Goal: Transaction & Acquisition: Purchase product/service

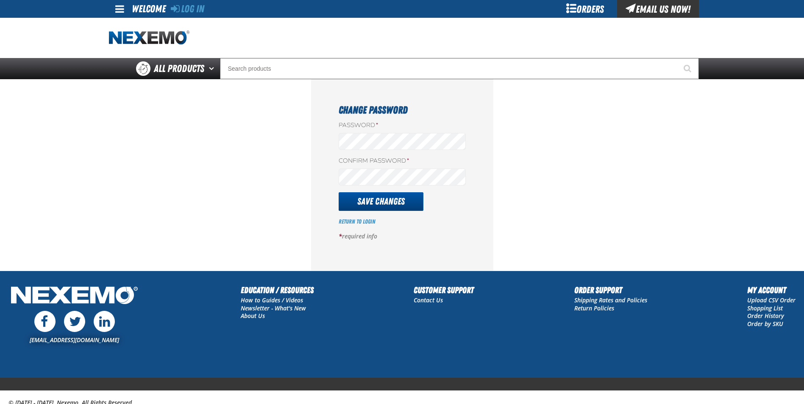
click at [387, 205] on button "Save Changes" at bounding box center [381, 201] width 85 height 19
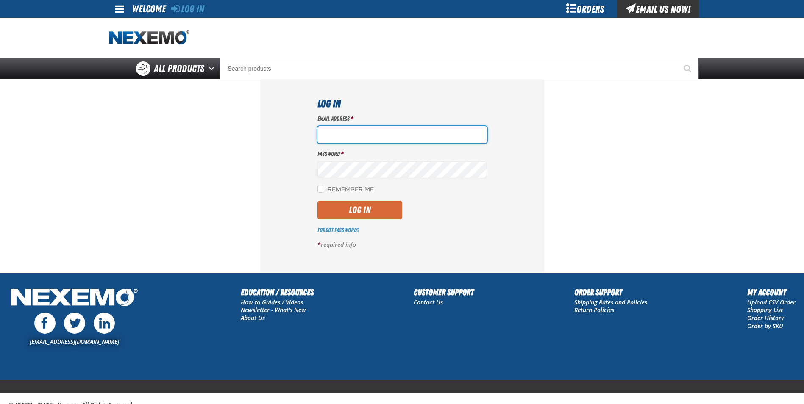
type input "ttaylor@vtaig.com"
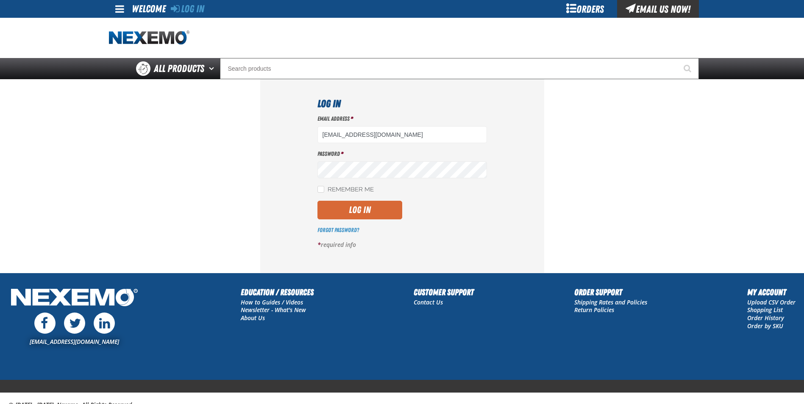
click at [351, 209] on button "Log In" at bounding box center [360, 210] width 85 height 19
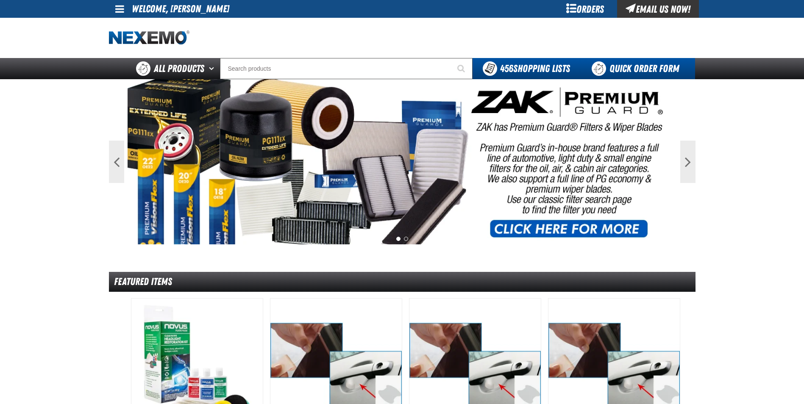
click at [647, 66] on link "Quick Order Form" at bounding box center [637, 68] width 115 height 21
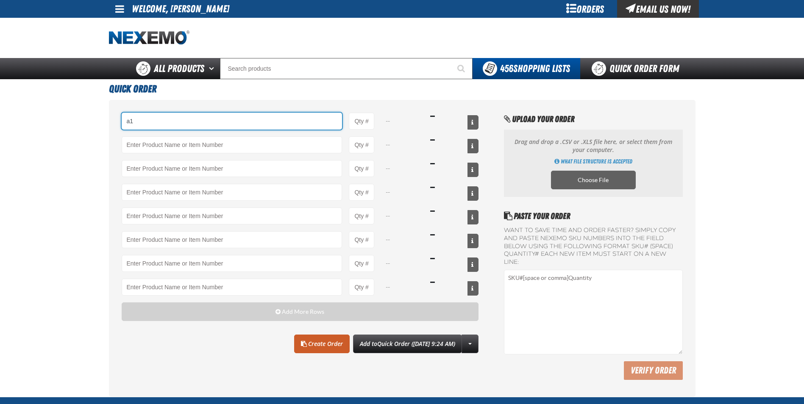
type input "a"
type input "A106 - Glass Cleaner - ZAK Products (substitutes |1598138|)"
type input "1"
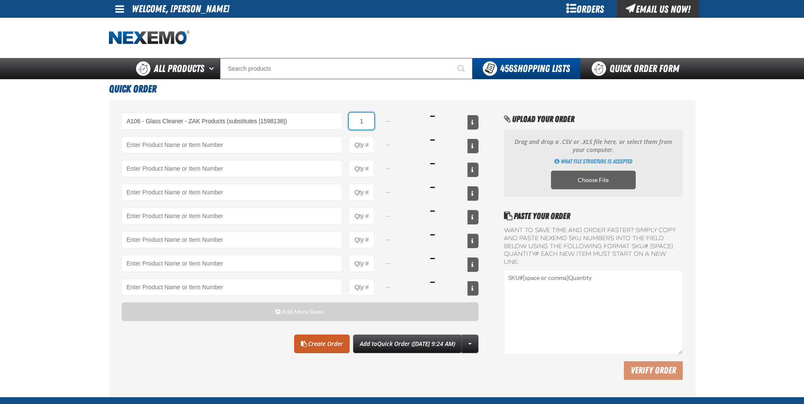
select select "can"
type input "12"
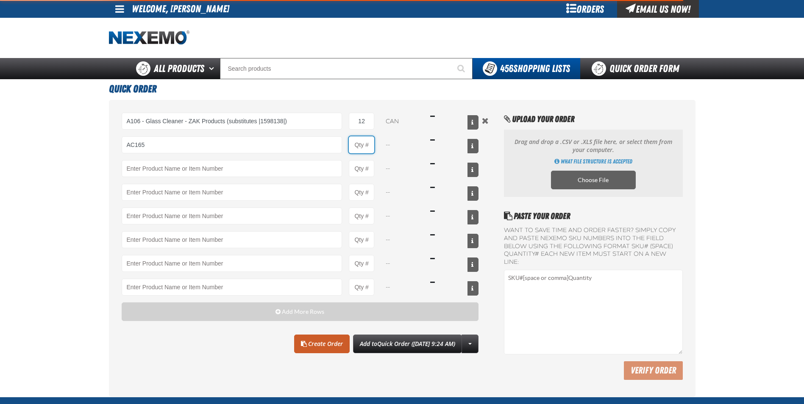
type input "AC165 - Bio-Zone Natural Odor Eliminator - ZAK Products"
type input "1"
select select "bottle"
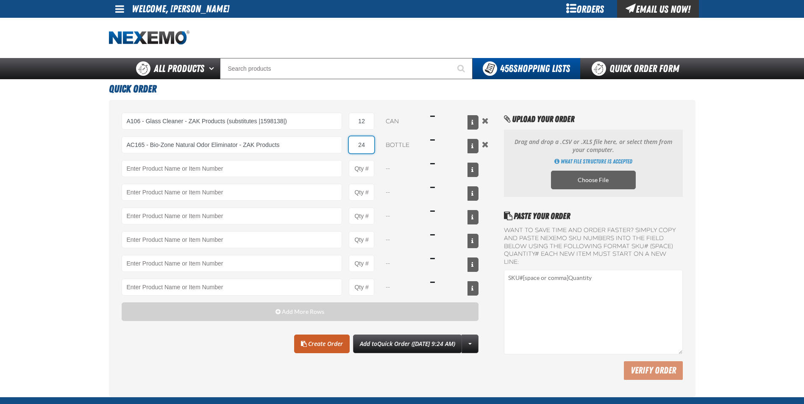
type input "24"
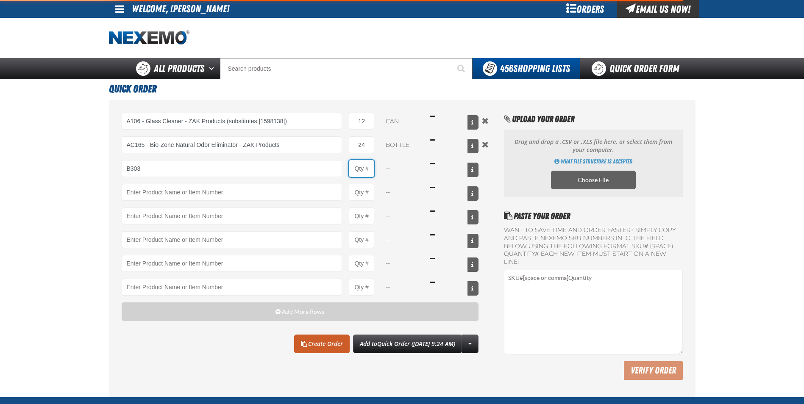
type input "B303 - Battery Service Kit - Cleaner &amp; Protector - ZAK Products"
type input "1"
select select "kit"
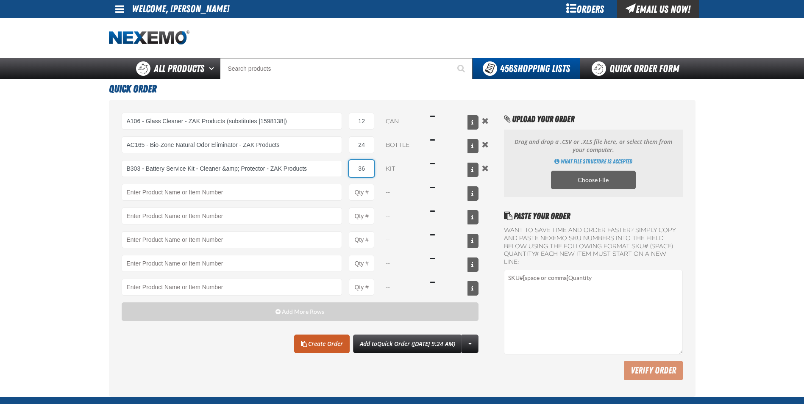
type input "36"
type input "BK200 - DOT 4 Brake Fluid Exchange Formula - 32 Ounce - ZAK Products"
type input "1"
select select "bottle"
type input "36"
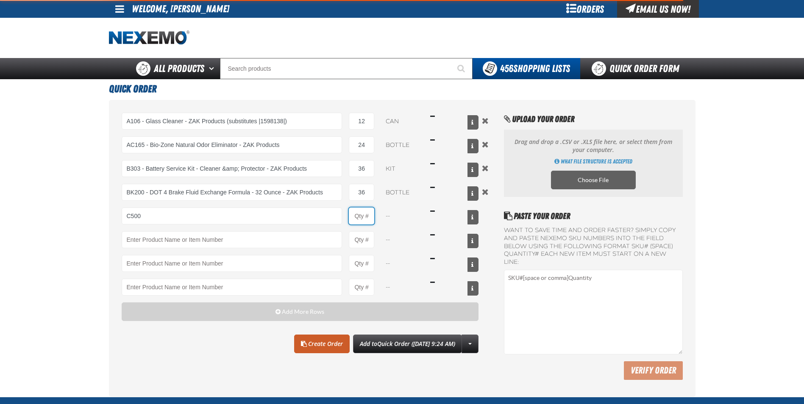
type input "C500 - Synthetic Engine Oil Booster - ZAK Products"
type input "1"
select select "bottle"
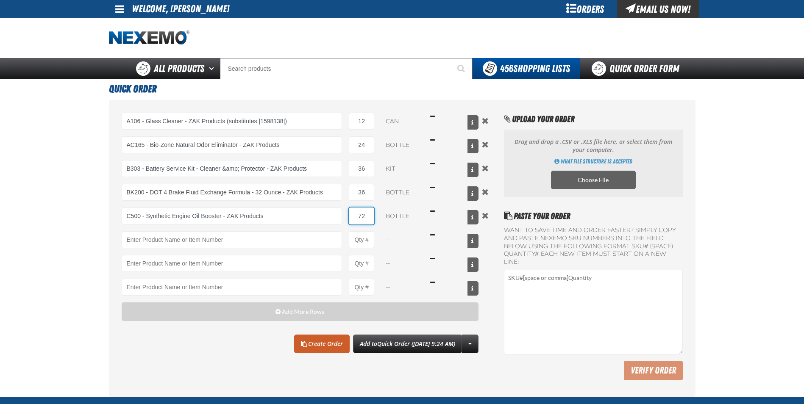
type input "72"
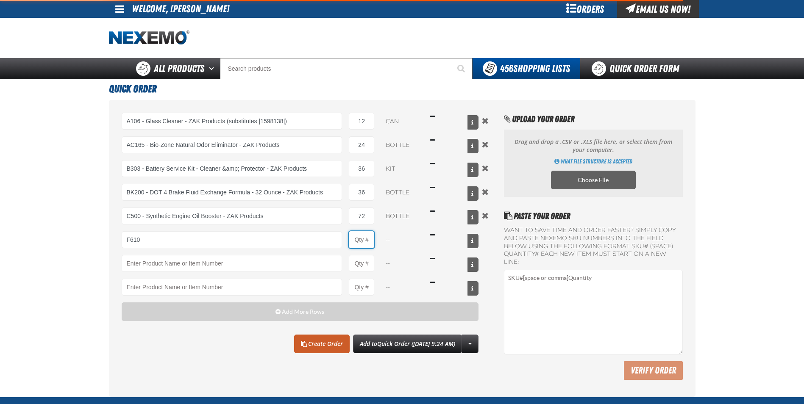
type input "F610 - Z-Tech - ZAK Products"
type input "1"
select select "bottle"
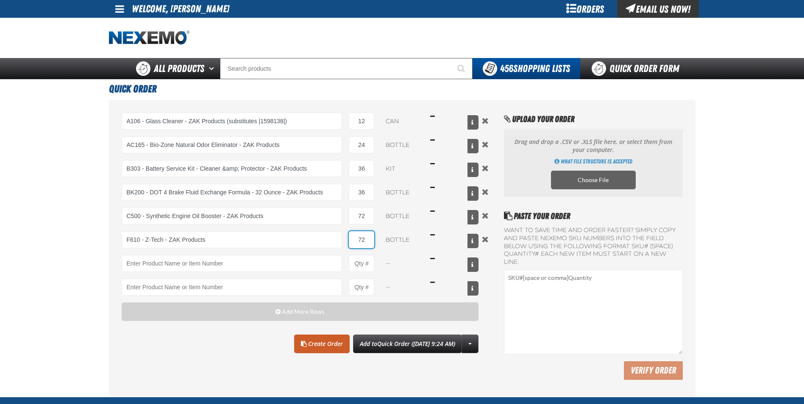
type input "72"
type input "RK222 - Universal Cooling System Service Kit - ZAK Products"
type input "1"
select select "kit"
type input "24"
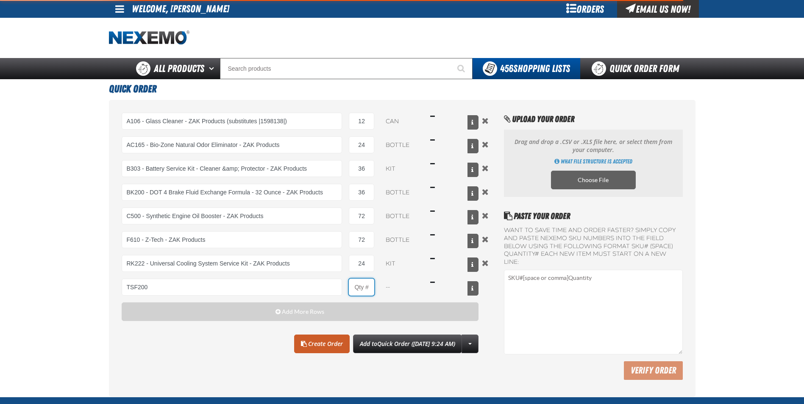
type input "TSF200 - 2-Step GDI Intake Cleaning Service"
type input "1"
select select "kit"
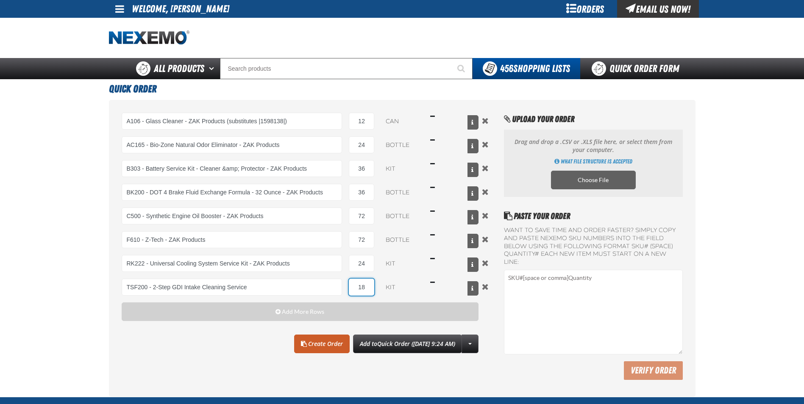
type input "18"
click at [310, 341] on link "Create Order" at bounding box center [322, 344] width 56 height 19
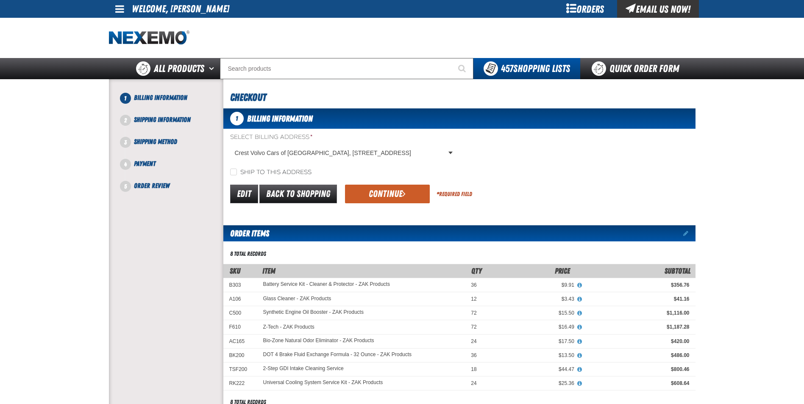
click at [383, 203] on button "Continue" at bounding box center [387, 194] width 85 height 19
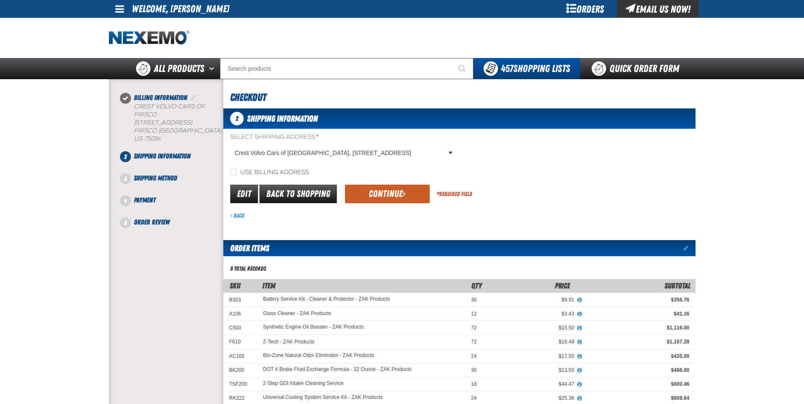
click at [376, 187] on button "Continue" at bounding box center [387, 194] width 85 height 19
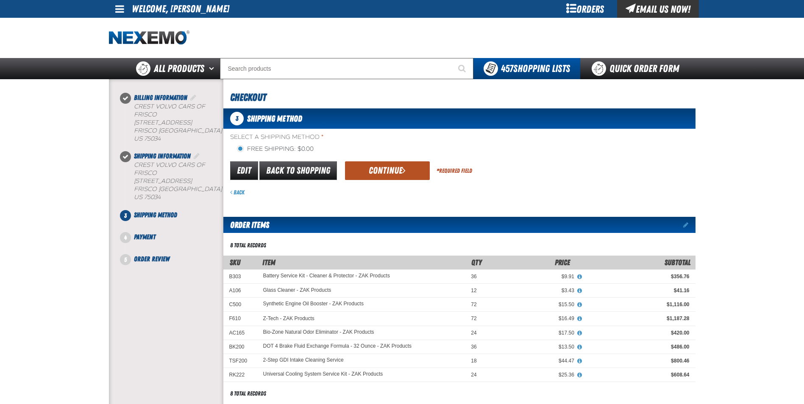
click at [379, 165] on button "Continue" at bounding box center [387, 171] width 85 height 19
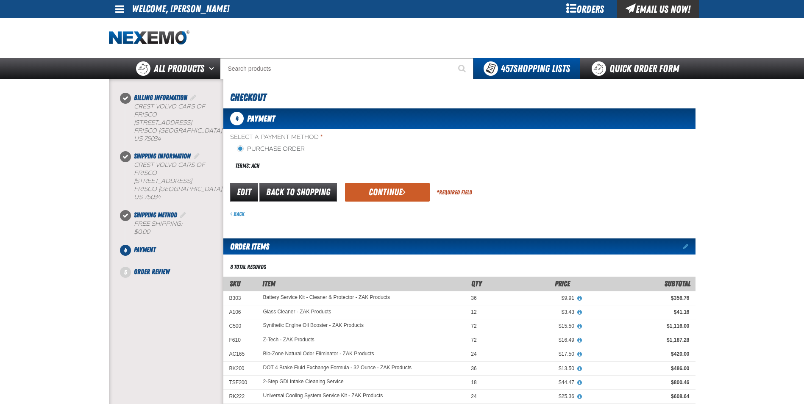
click at [372, 186] on button "Continue" at bounding box center [387, 192] width 85 height 19
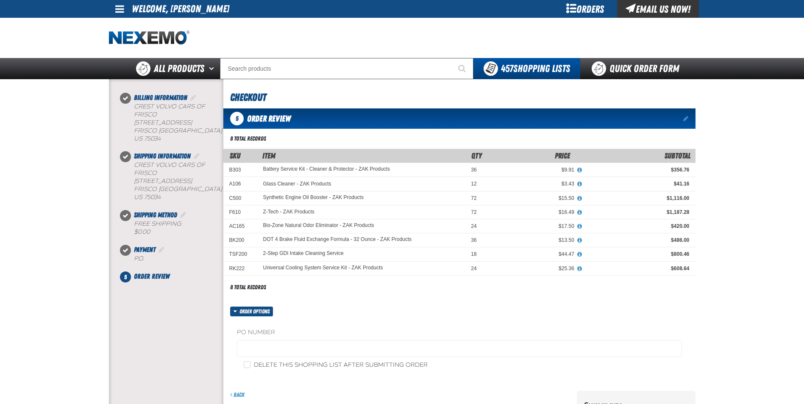
click at [293, 357] on fieldset "PO Number" at bounding box center [459, 345] width 445 height 32
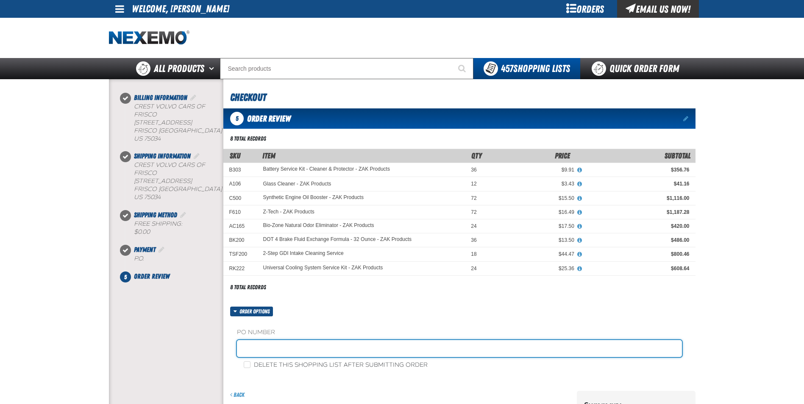
click at [293, 351] on input "text" at bounding box center [459, 348] width 445 height 17
type input "198715"
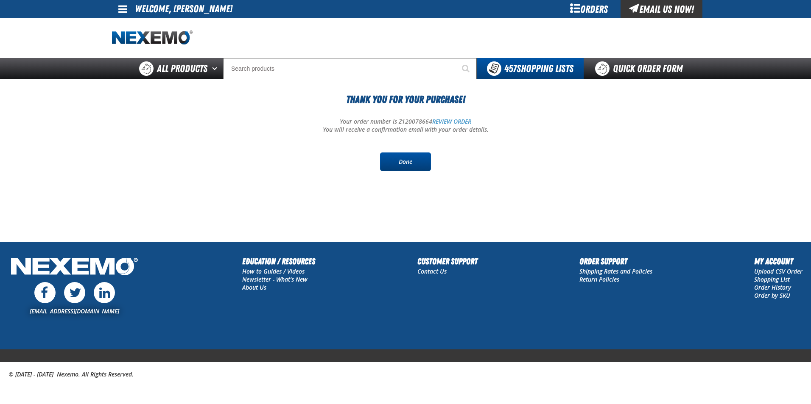
click at [404, 158] on link "Done" at bounding box center [405, 162] width 51 height 19
click at [119, 11] on span at bounding box center [122, 9] width 9 height 10
click at [124, 40] on link "Sign Out Sign Out" at bounding box center [130, 41] width 29 height 8
